Goal: Task Accomplishment & Management: Complete application form

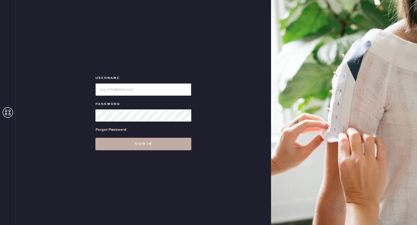
type input "reformationponce"
click at [122, 146] on button "Sign in" at bounding box center [143, 144] width 96 height 13
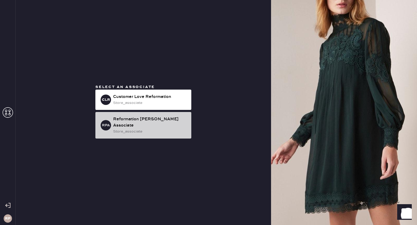
click at [150, 123] on div "Reformation [PERSON_NAME] Associate" at bounding box center [150, 122] width 74 height 13
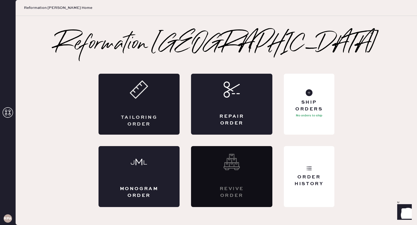
click at [138, 109] on div "Tailoring Order" at bounding box center [139, 104] width 81 height 61
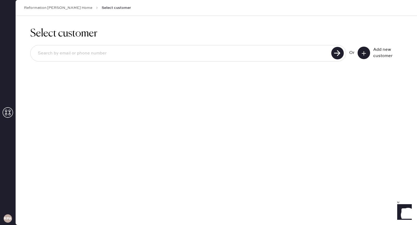
click at [361, 51] on icon at bounding box center [363, 53] width 5 height 5
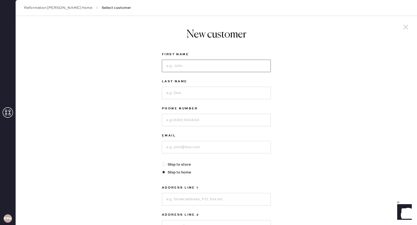
click at [189, 60] on input at bounding box center [216, 66] width 109 height 13
click at [319, 86] on div "New customer First Name Last Name Phone Number Email Ship to store Ship to home…" at bounding box center [216, 177] width 401 height 323
click at [190, 65] on input at bounding box center [216, 66] width 109 height 13
type input "Carly"
type input "[PERSON_NAME]"
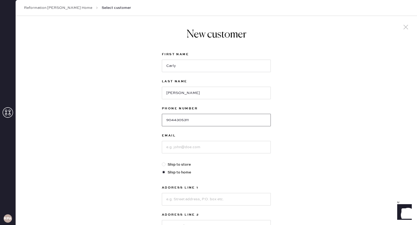
type input "9044305311"
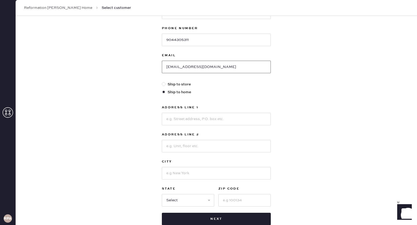
scroll to position [85, 0]
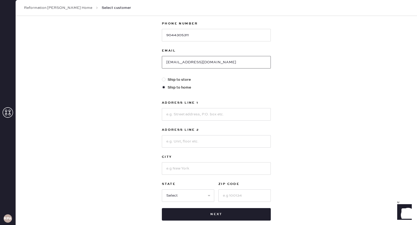
type input "[EMAIL_ADDRESS][DOMAIN_NAME]"
click at [181, 114] on input at bounding box center [216, 114] width 109 height 13
type input "[STREET_ADDRESS][PERSON_NAME]"
click at [179, 142] on input at bounding box center [216, 141] width 109 height 13
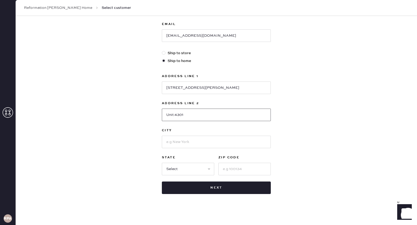
type input "Unit 4301"
click at [175, 146] on input at bounding box center [216, 142] width 109 height 13
type input "Auburn"
click at [197, 163] on select "Select AK AL AR AZ CA CO CT [GEOGRAPHIC_DATA] DE FL [GEOGRAPHIC_DATA] HI [GEOGR…" at bounding box center [188, 169] width 52 height 13
select select "AL"
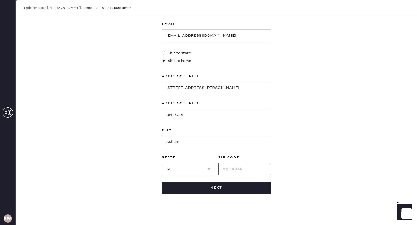
click at [242, 163] on input at bounding box center [244, 169] width 52 height 13
type input "36830"
click at [352, 159] on div "New customer First Name [PERSON_NAME] Last Name [PERSON_NAME] Phone Number [PHO…" at bounding box center [216, 65] width 401 height 323
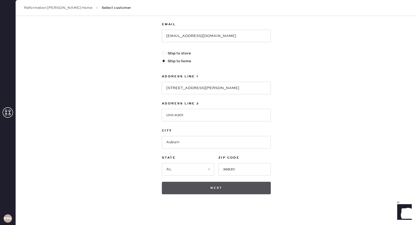
click at [216, 187] on button "Next" at bounding box center [216, 188] width 109 height 13
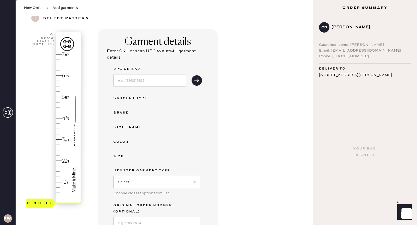
scroll to position [24, 0]
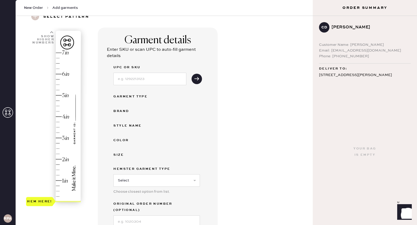
click at [59, 119] on div "Hem here!" at bounding box center [54, 128] width 56 height 154
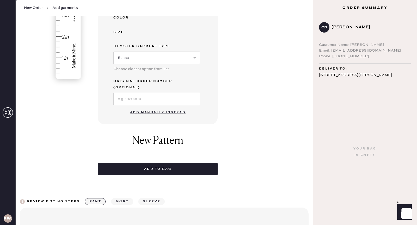
scroll to position [147, 0]
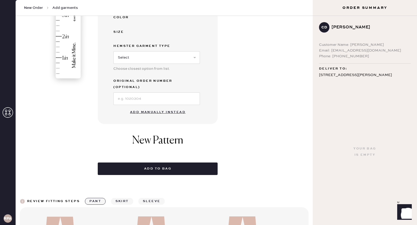
click at [164, 107] on button "Add manually instead" at bounding box center [158, 112] width 62 height 10
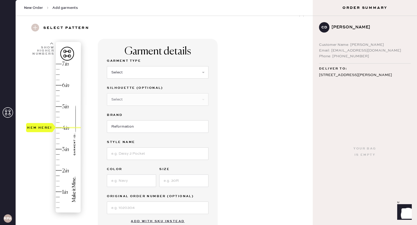
scroll to position [0, 0]
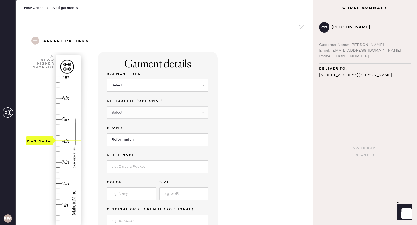
click at [145, 93] on div "Garment Type Select Basic Skirt Jeans Leggings Pants Shorts Basic Sleeved Dress…" at bounding box center [158, 84] width 102 height 27
click at [142, 88] on select "Select Basic Skirt Jeans Leggings Pants Shorts Basic Sleeved Dress Basic Sleeve…" at bounding box center [158, 85] width 102 height 13
select select "2"
click at [160, 111] on select "Select Shorts Cropped Flare Boot Cut Straight Skinny Other" at bounding box center [158, 112] width 102 height 13
click at [136, 110] on select "Select Shorts Cropped Flare Boot Cut Straight Skinny Other" at bounding box center [158, 112] width 102 height 13
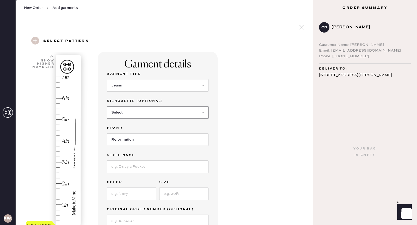
select select "other"
click at [128, 138] on input at bounding box center [158, 139] width 102 height 13
click at [126, 136] on input at bounding box center [158, 139] width 102 height 13
type input "low rise slouchy wide leg"
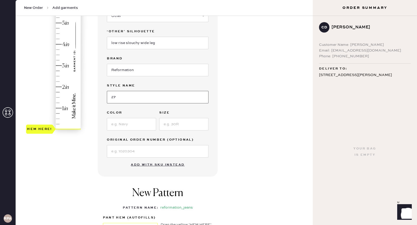
scroll to position [102, 0]
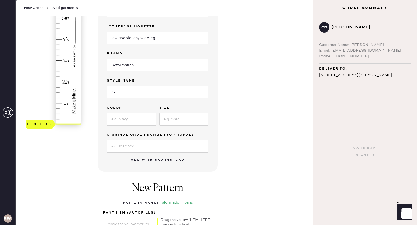
type input "27"
click at [120, 121] on input at bounding box center [131, 119] width 49 height 13
type input "2"
type input "[GEOGRAPHIC_DATA]"
type input "27"
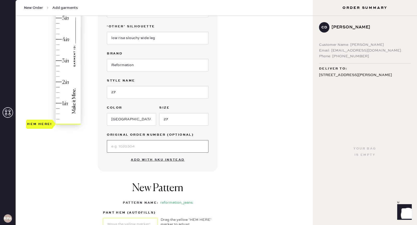
click at [185, 142] on input at bounding box center [158, 146] width 102 height 13
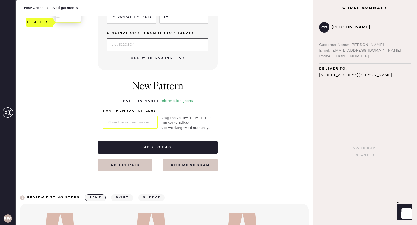
scroll to position [205, 0]
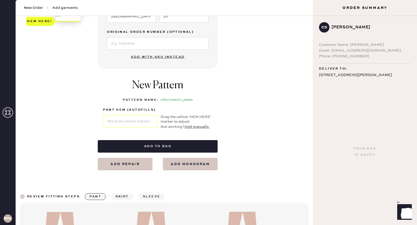
click at [241, 101] on div "Garment details Garment Type Select Basic Skirt Jeans Leggings Pants Shorts Bas…" at bounding box center [203, 8] width 211 height 323
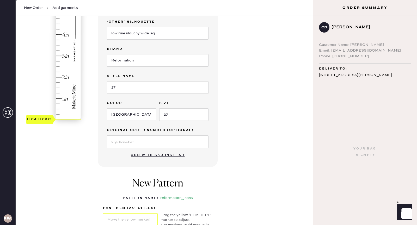
type input "4"
click at [58, 34] on div "Hem here!" at bounding box center [54, 45] width 56 height 154
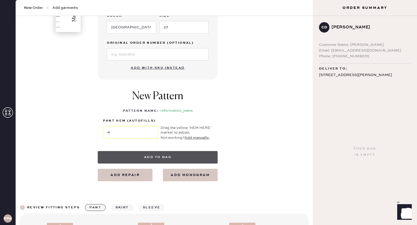
click at [171, 151] on button "Add to bag" at bounding box center [158, 157] width 120 height 13
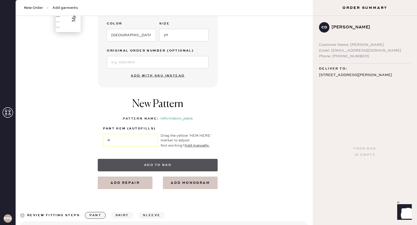
click at [188, 164] on button "Add to bag" at bounding box center [158, 165] width 120 height 13
click at [173, 161] on button "Add to bag" at bounding box center [158, 165] width 120 height 13
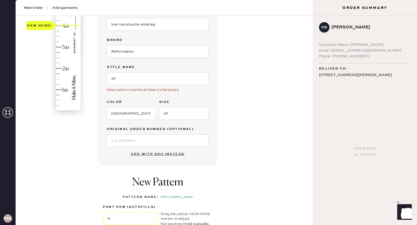
scroll to position [115, 0]
click at [193, 80] on input "27" at bounding box center [158, 79] width 102 height 13
type input "2"
type input "[PERSON_NAME] Rise Slouchy Wide Leg"
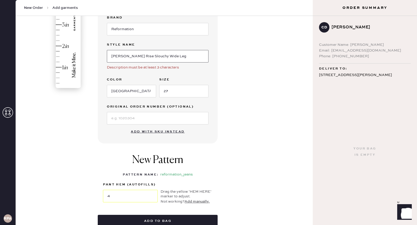
scroll to position [149, 0]
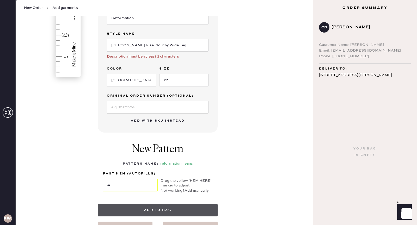
click at [152, 210] on button "Add to bag" at bounding box center [158, 210] width 120 height 13
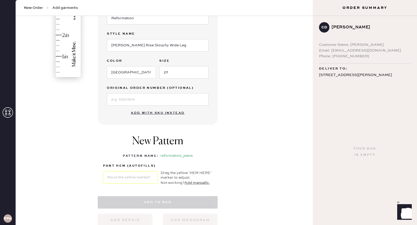
select select "2"
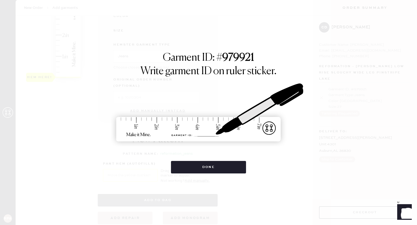
click at [152, 210] on div "Garment ID: # 979921 Write garment ID on ruler sticker. Done" at bounding box center [208, 112] width 417 height 225
click at [175, 224] on div "Garment ID: # 979921 Write garment ID on ruler sticker. Done" at bounding box center [208, 112] width 417 height 225
click at [207, 169] on button "Done" at bounding box center [208, 167] width 75 height 13
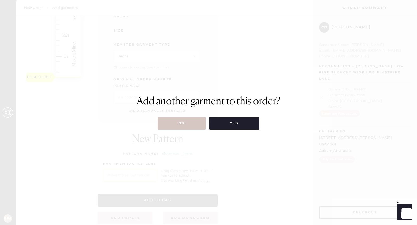
click at [192, 130] on div "Add another garment to this order? No Yes" at bounding box center [208, 112] width 417 height 225
click at [194, 123] on button "No" at bounding box center [182, 123] width 48 height 13
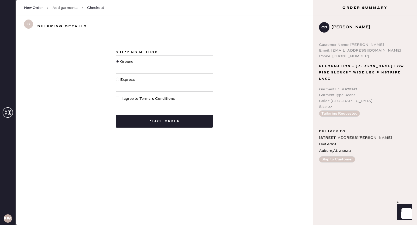
click at [120, 96] on div at bounding box center [119, 99] width 6 height 6
click at [116, 96] on input "I agree to Terms & Conditions" at bounding box center [116, 96] width 0 height 0
checkbox input "true"
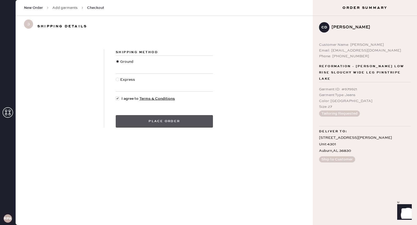
click at [127, 120] on button "Place order" at bounding box center [164, 121] width 97 height 13
